Goal: Information Seeking & Learning: Learn about a topic

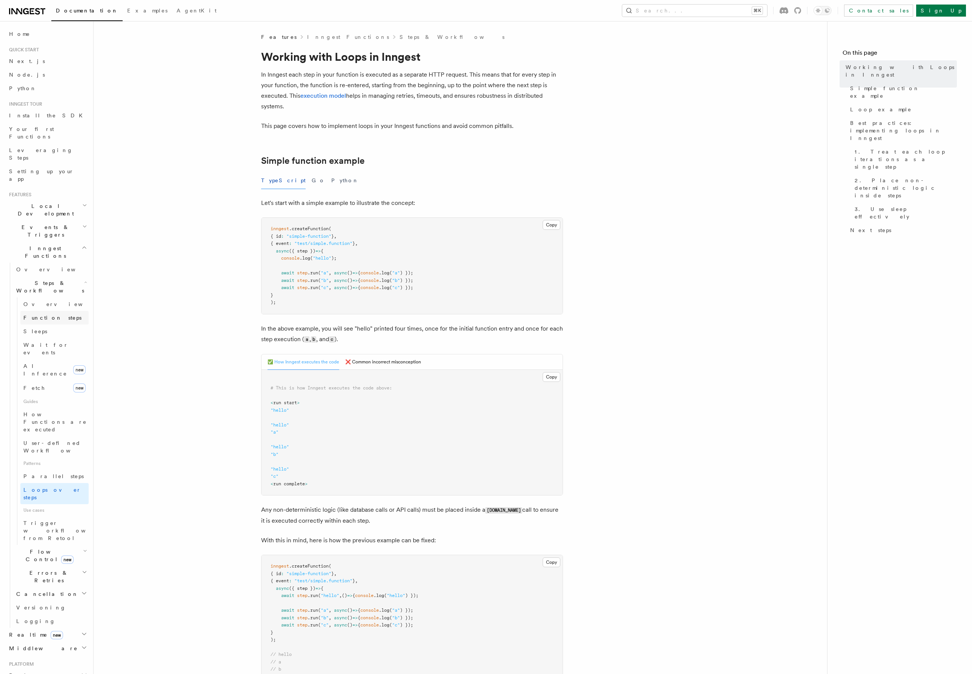
click at [45, 315] on span "Function steps" at bounding box center [52, 318] width 58 height 6
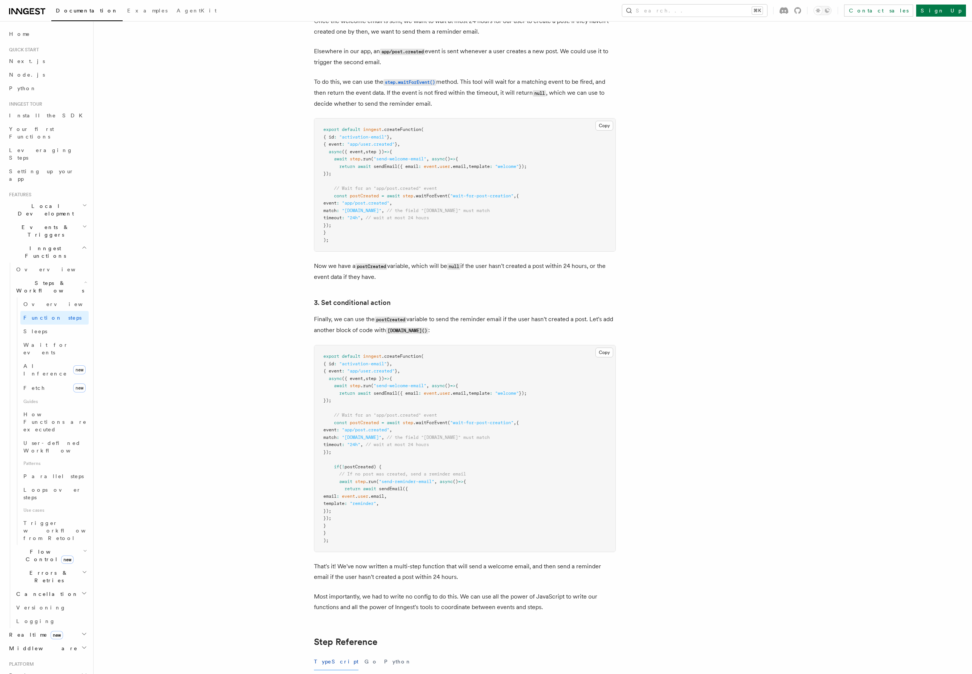
scroll to position [786, 0]
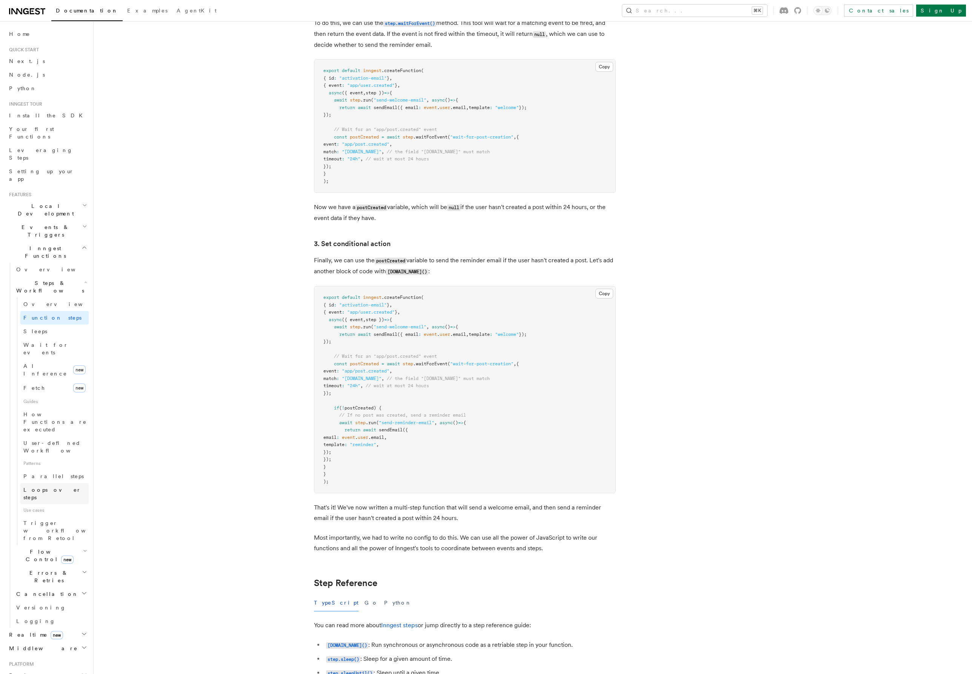
click at [66, 483] on link "Loops over steps" at bounding box center [54, 493] width 68 height 21
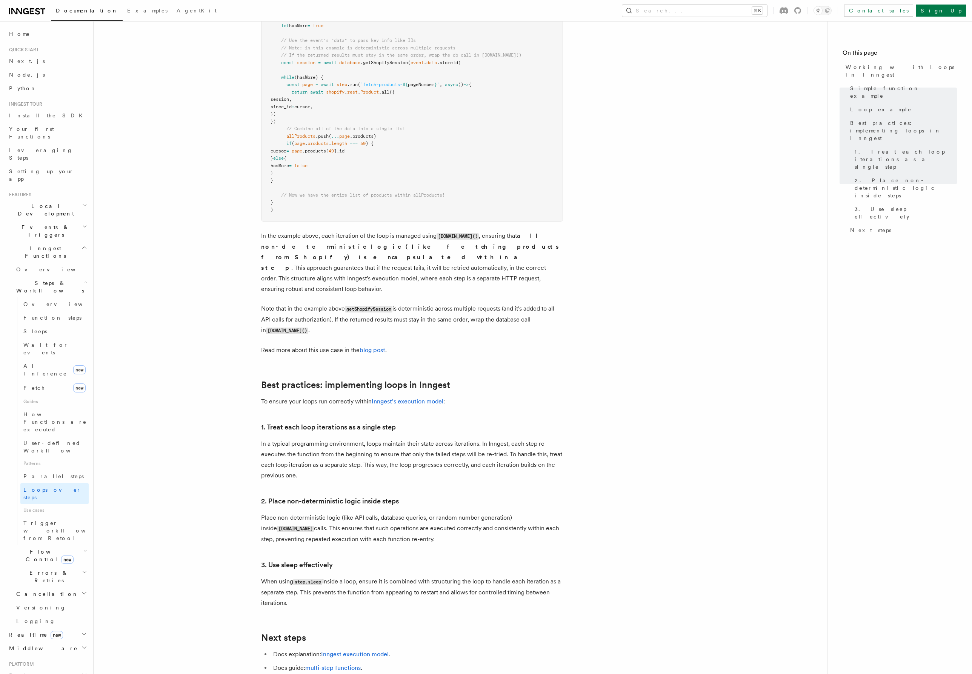
scroll to position [986, 0]
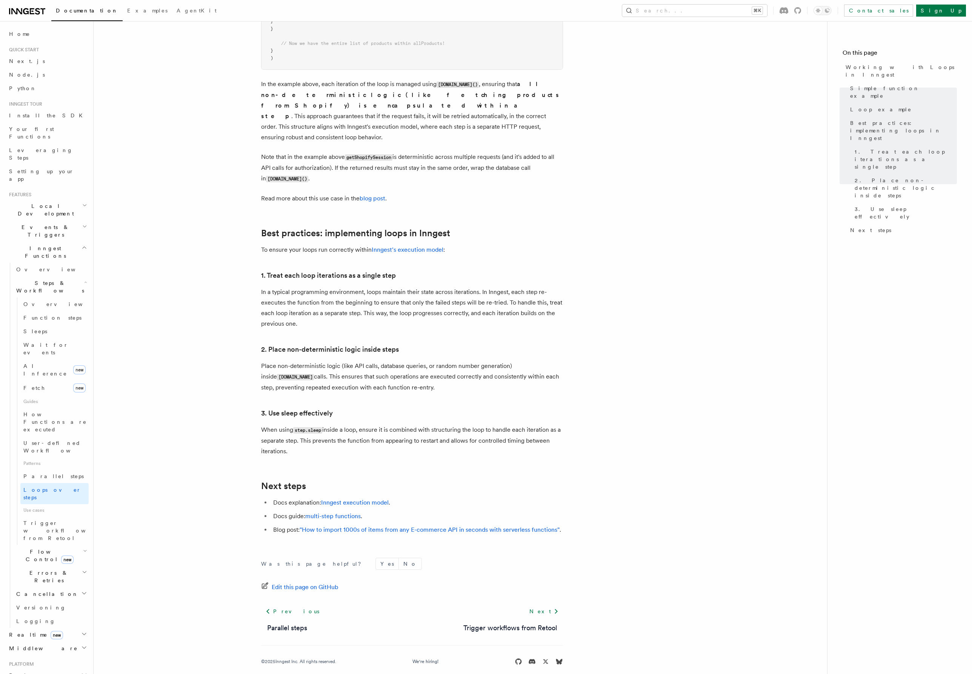
click at [70, 545] on h2 "Flow Control new" at bounding box center [50, 555] width 75 height 21
click at [40, 584] on span "Singleton" at bounding box center [44, 587] width 43 height 6
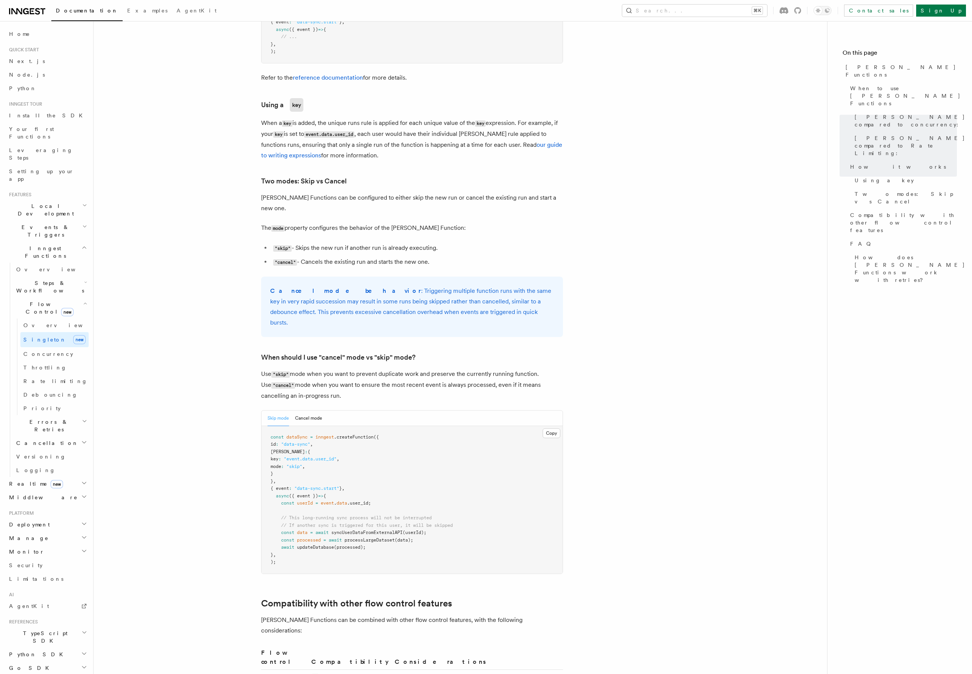
scroll to position [922, 0]
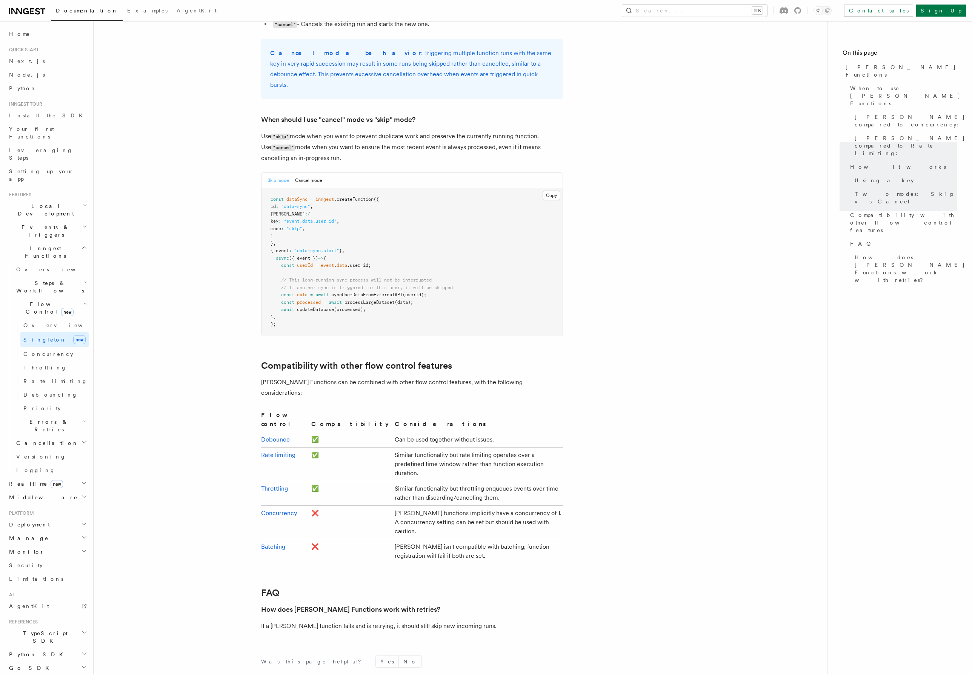
click at [59, 415] on h2 "Errors & Retries" at bounding box center [50, 425] width 75 height 21
click at [58, 450] on link "Retries" at bounding box center [54, 457] width 68 height 14
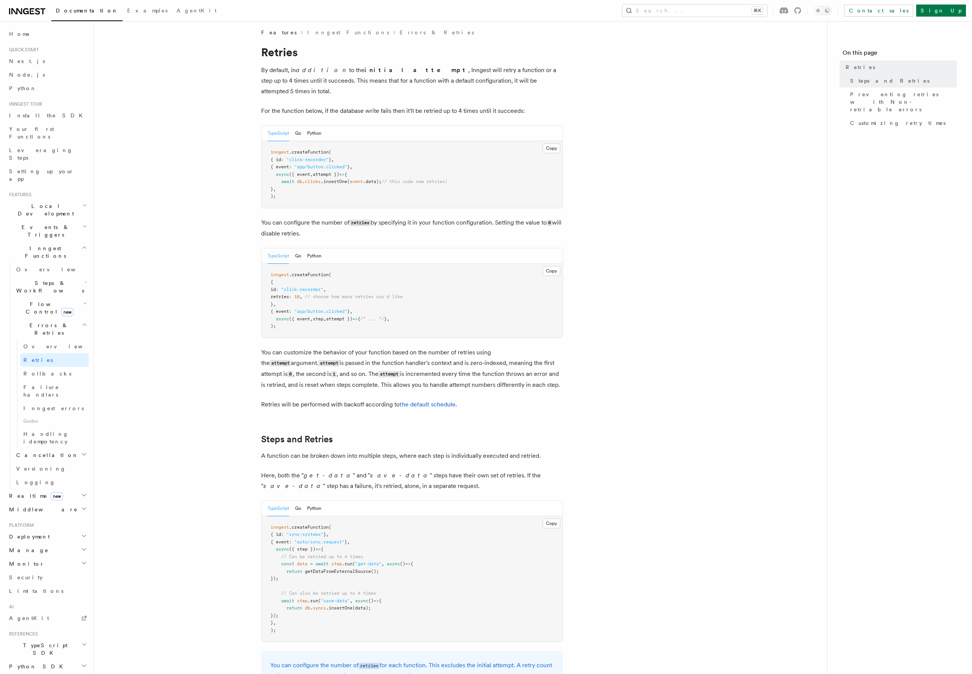
scroll to position [9, 0]
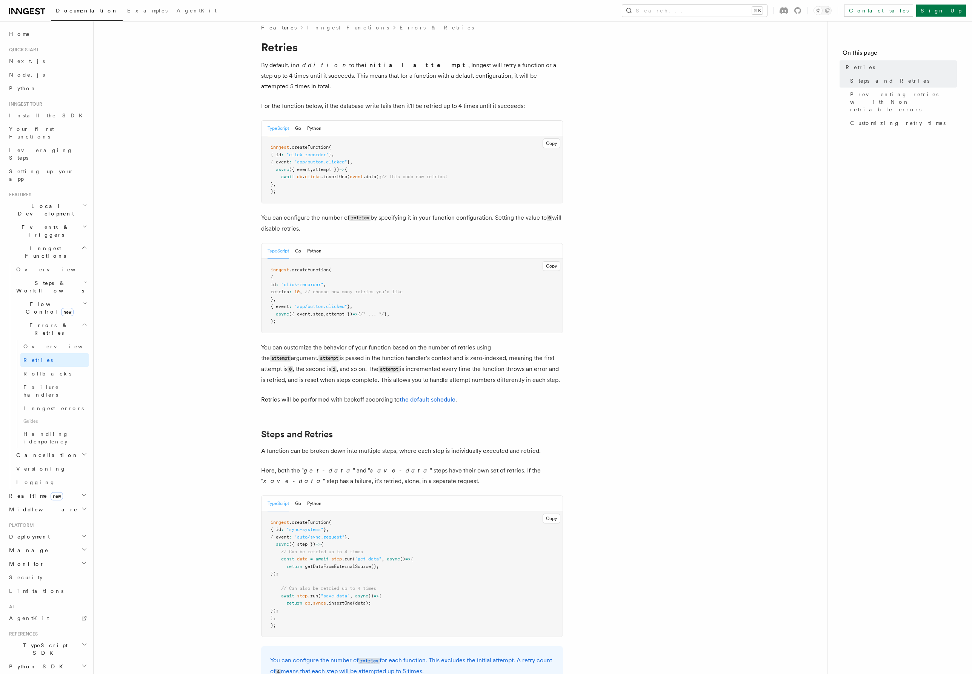
click at [347, 311] on span "attempt })" at bounding box center [339, 313] width 26 height 5
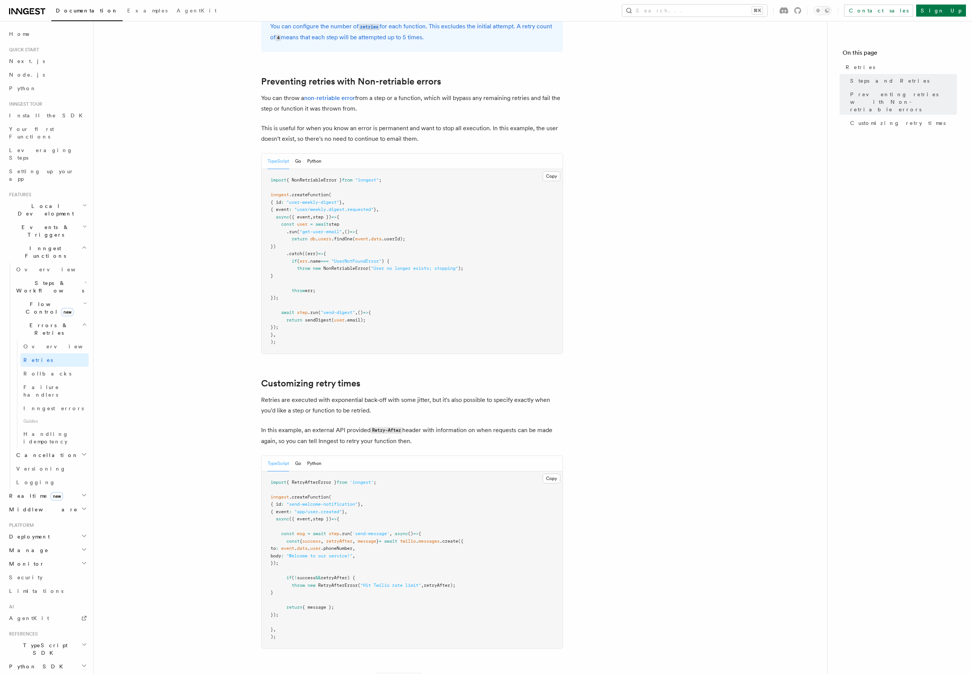
scroll to position [639, 0]
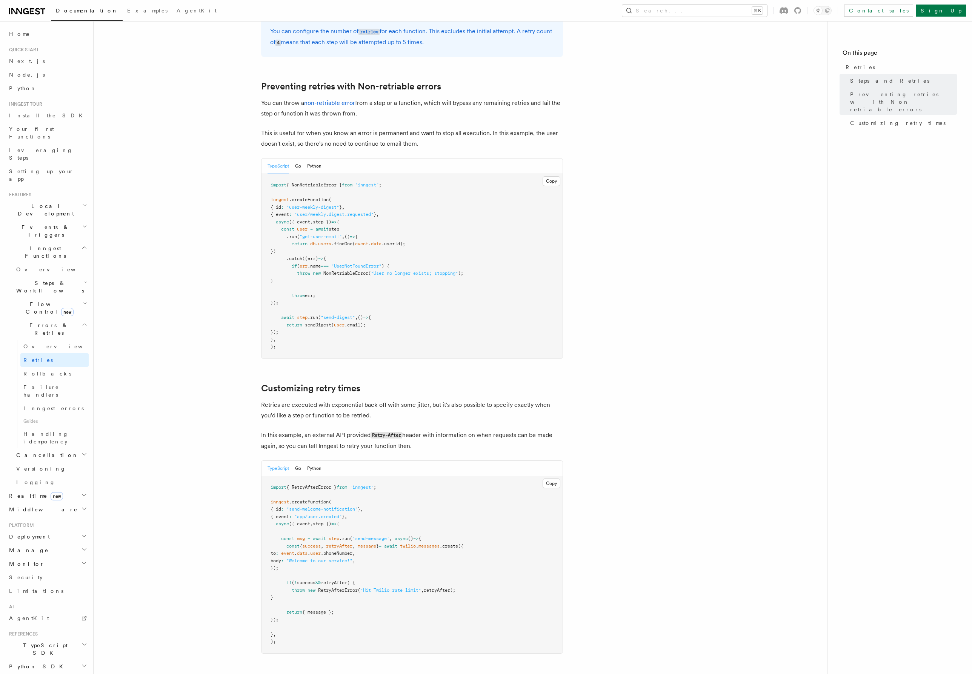
click at [225, 453] on article "Features Inngest Functions Errors & Retries Retries By default, in addition to …" at bounding box center [460, 99] width 709 height 1409
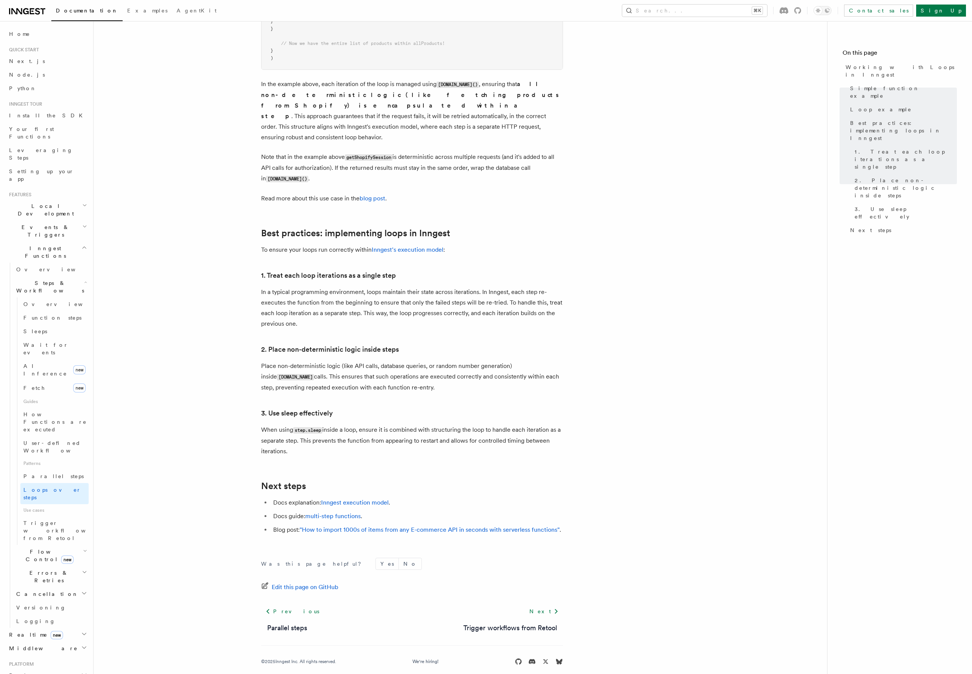
scroll to position [621, 0]
